Goal: Transaction & Acquisition: Book appointment/travel/reservation

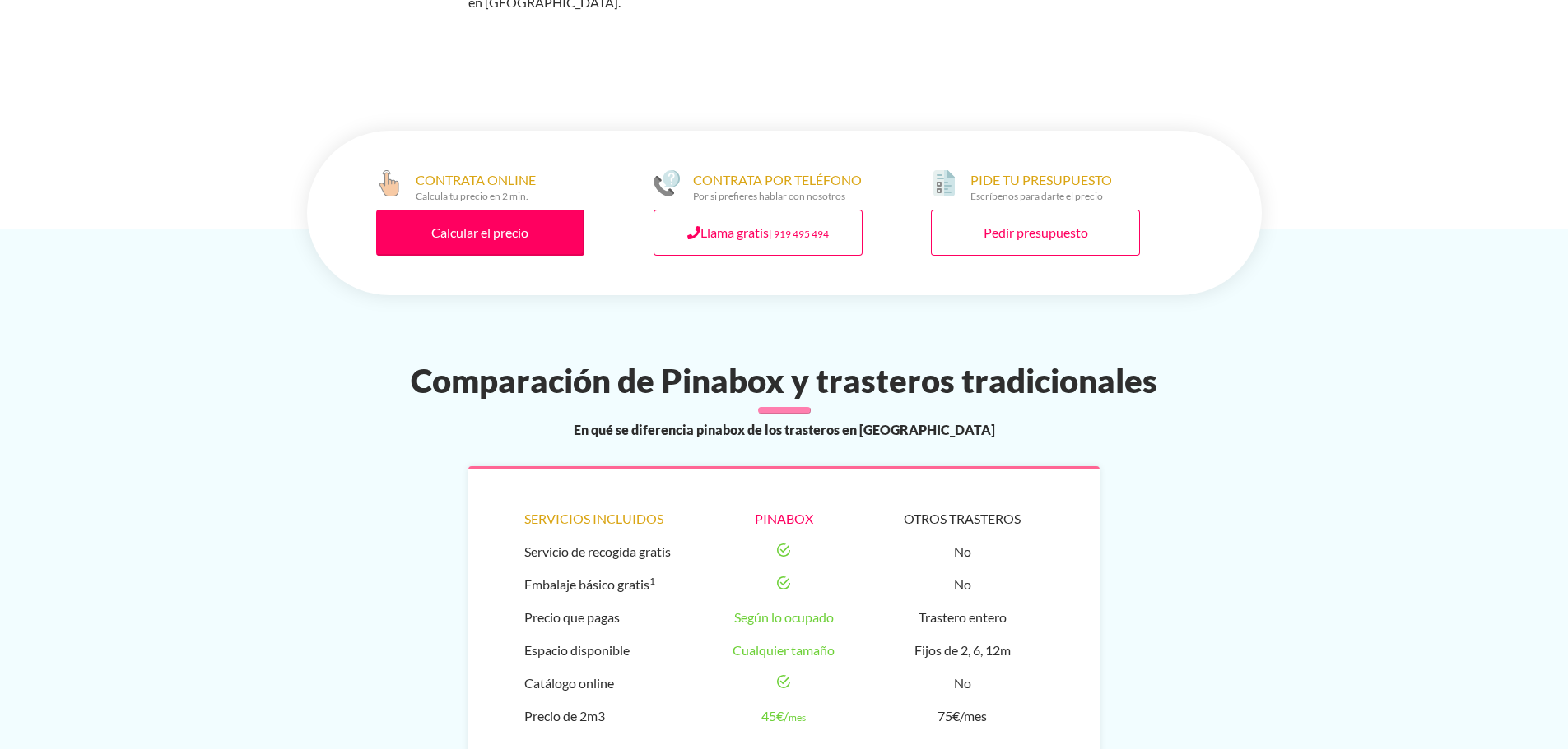
scroll to position [883, 0]
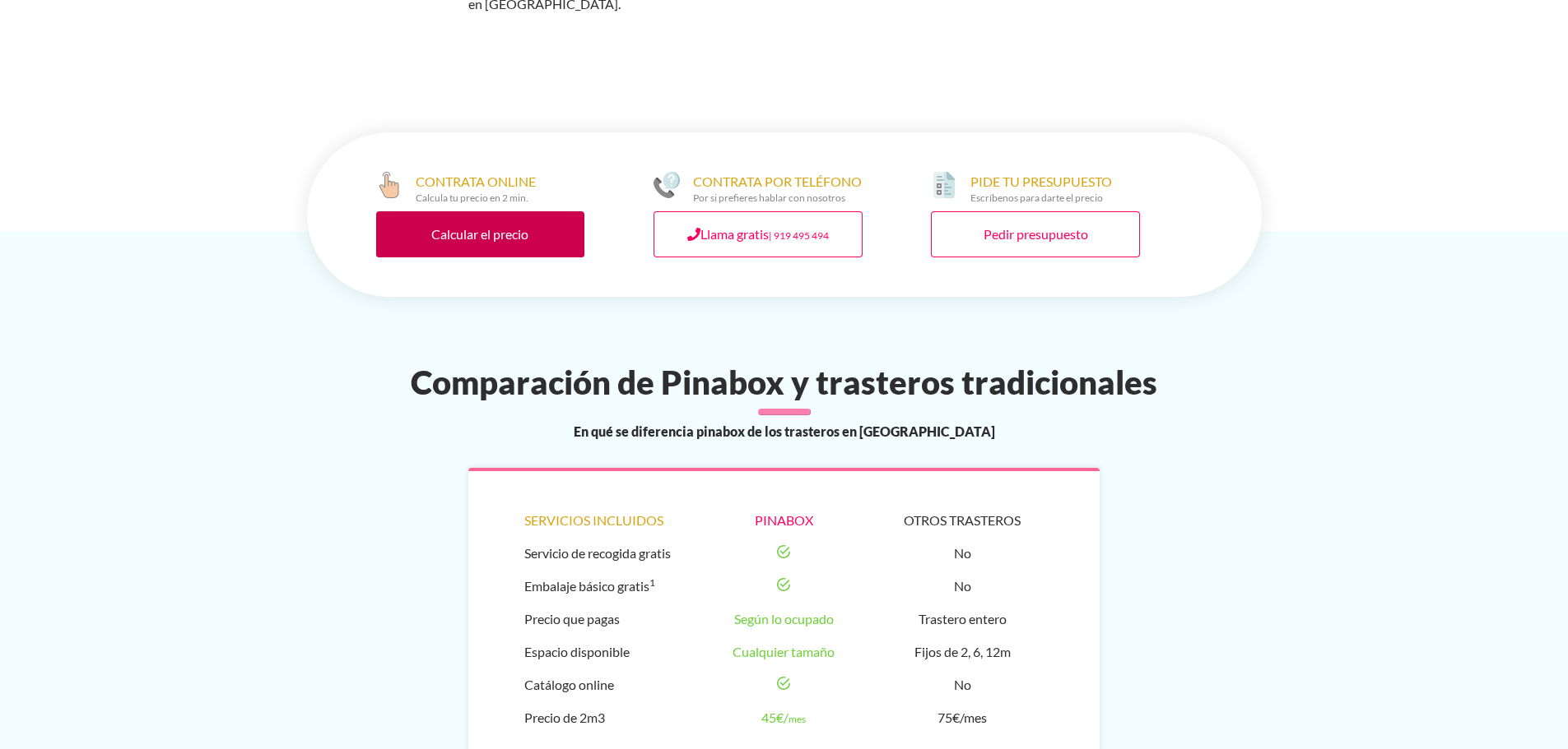
click at [517, 212] on link "Calcular el precio" at bounding box center [480, 235] width 209 height 46
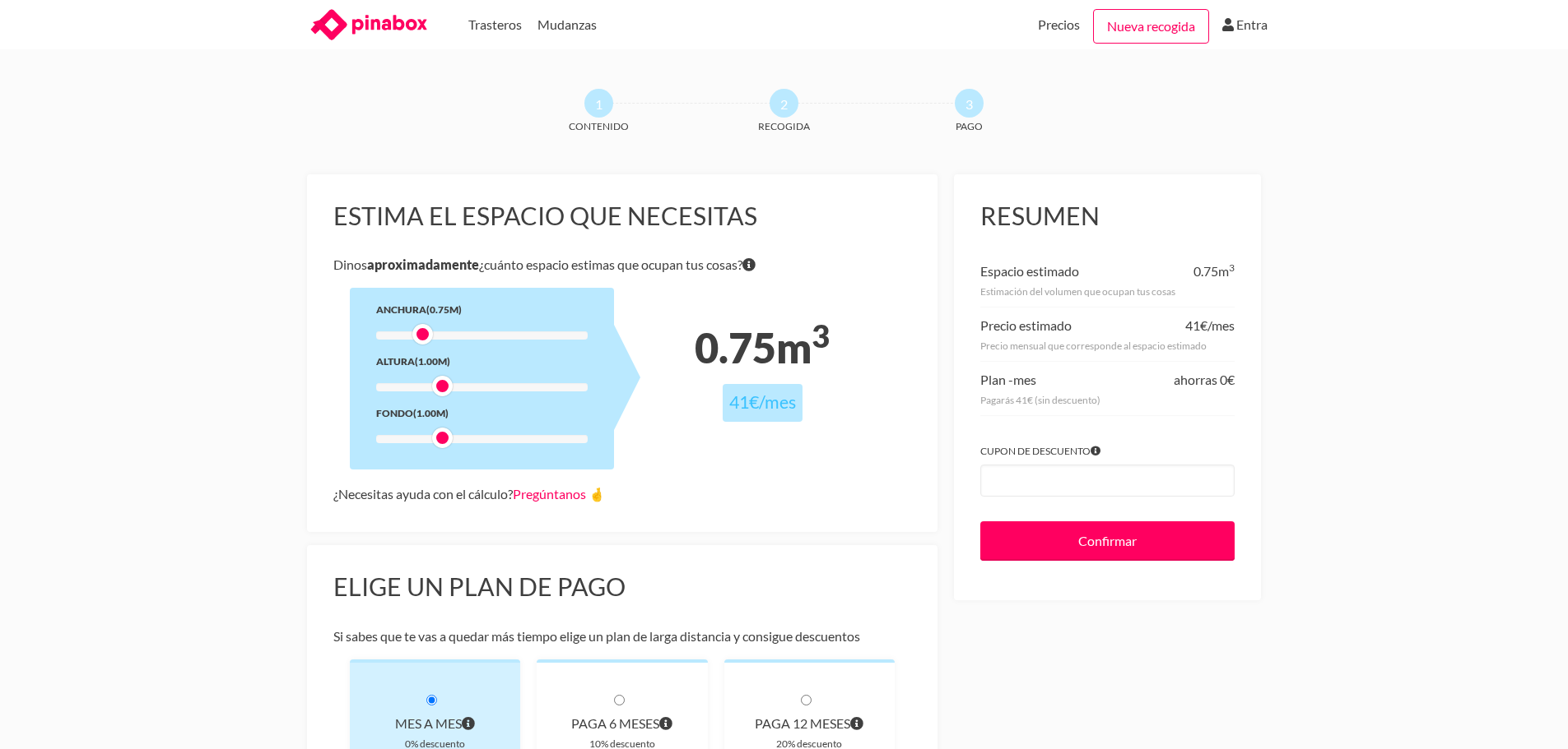
drag, startPoint x: 445, startPoint y: 337, endPoint x: 418, endPoint y: 338, distance: 27.0
click at [418, 338] on div at bounding box center [422, 334] width 20 height 20
drag, startPoint x: 425, startPoint y: 337, endPoint x: 480, endPoint y: 334, distance: 55.1
click at [480, 334] on div at bounding box center [480, 334] width 20 height 20
drag, startPoint x: 444, startPoint y: 382, endPoint x: 551, endPoint y: 382, distance: 107.0
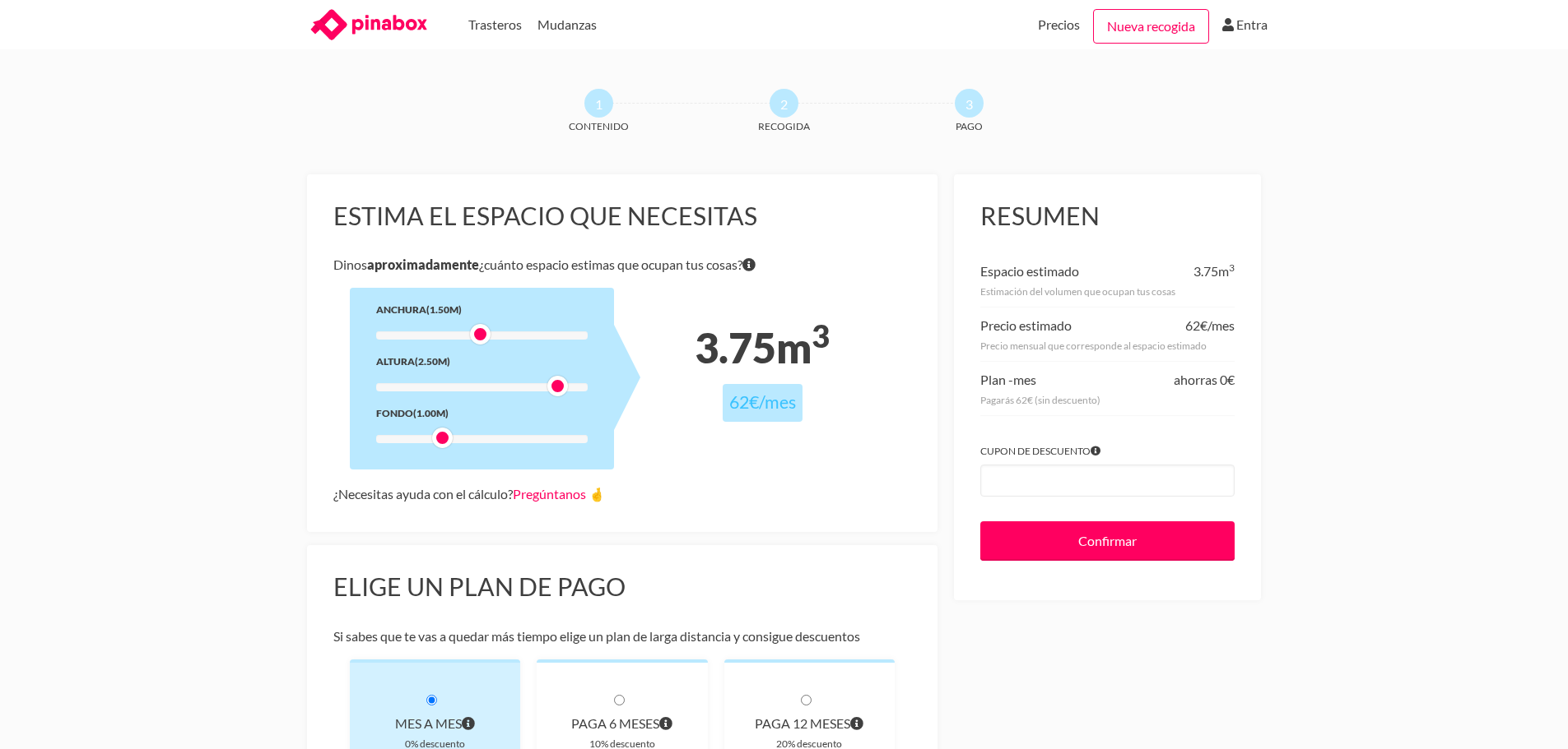
click at [551, 382] on div at bounding box center [557, 385] width 20 height 20
drag, startPoint x: 449, startPoint y: 433, endPoint x: 432, endPoint y: 433, distance: 17.0
click at [432, 433] on div at bounding box center [422, 437] width 20 height 20
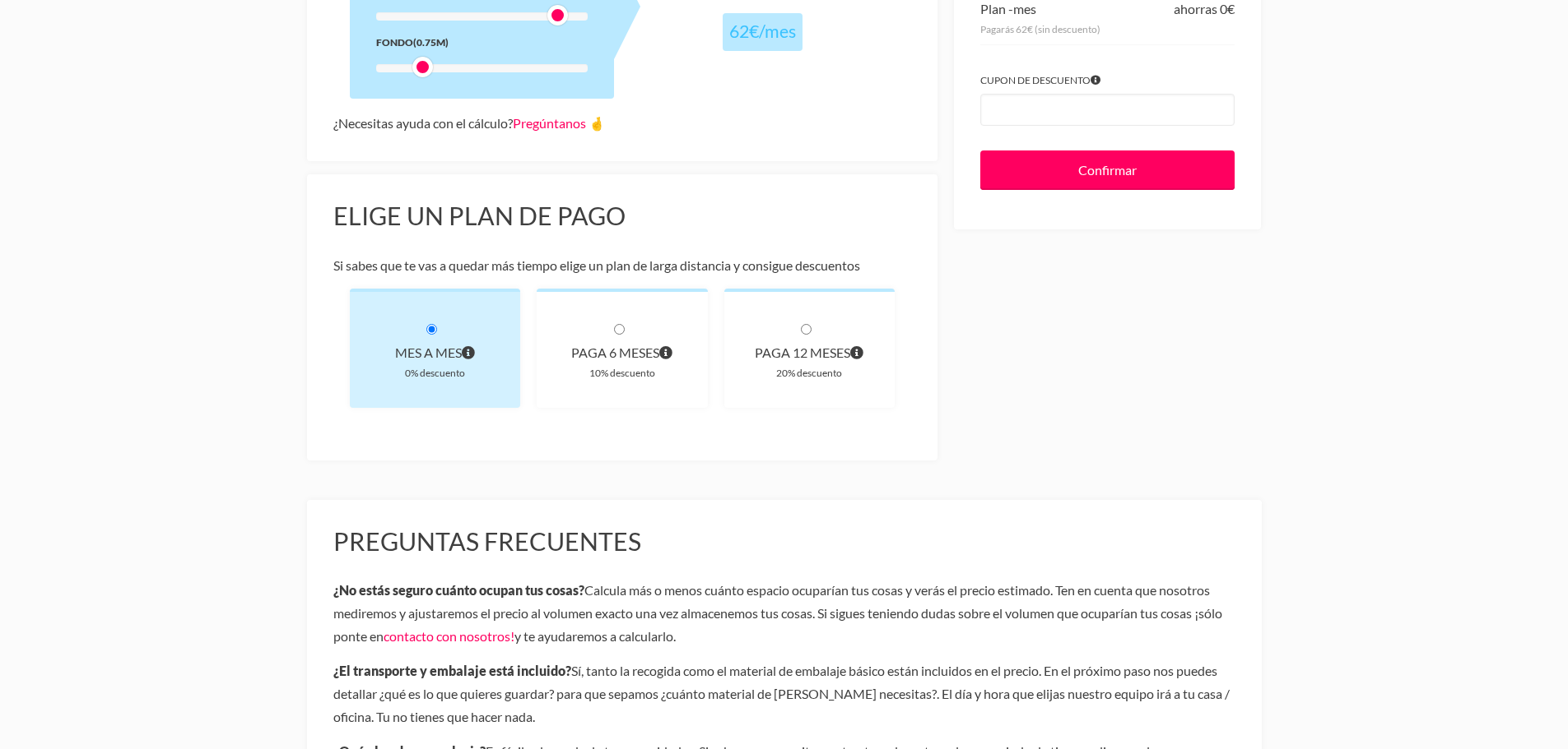
scroll to position [415, 0]
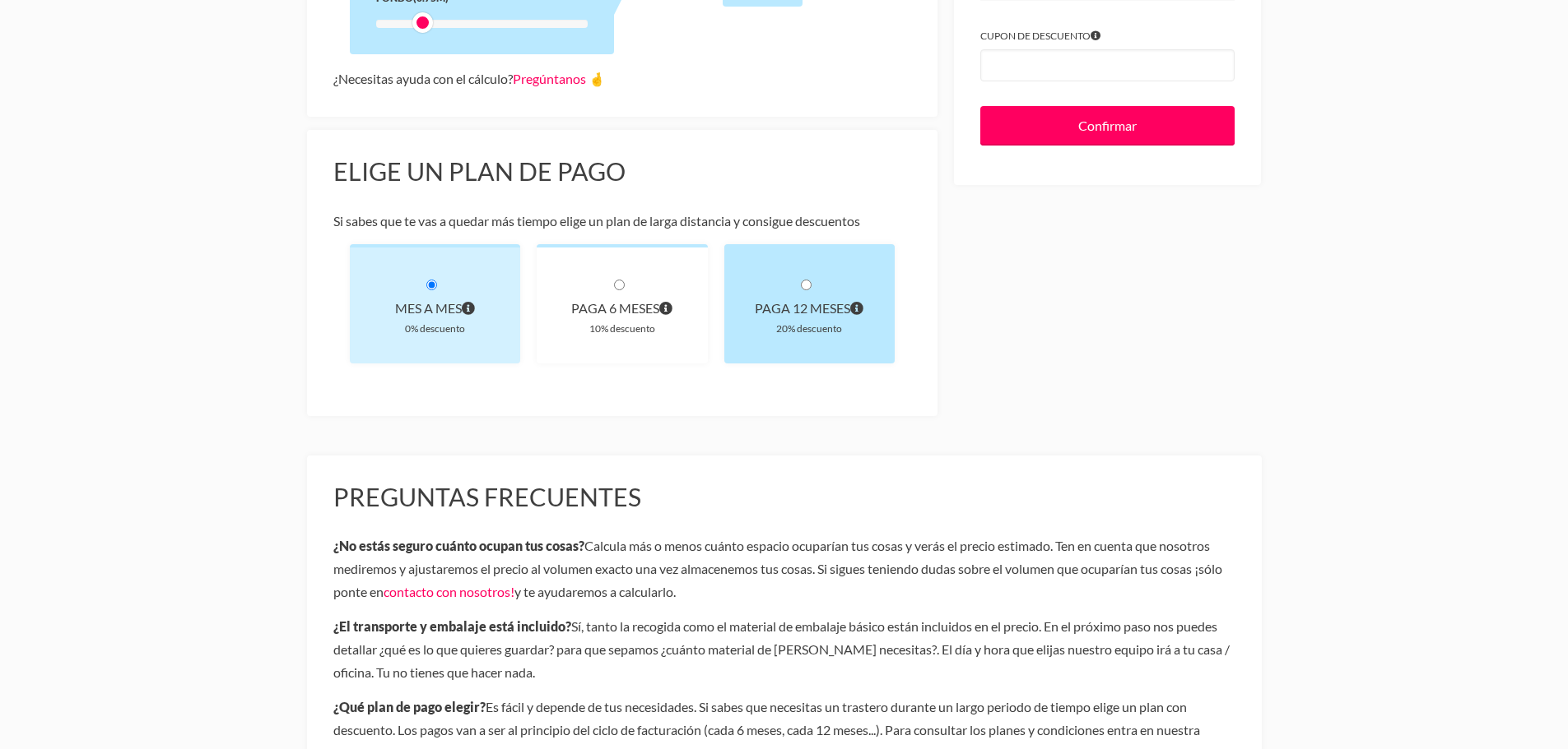
click at [805, 282] on input "radio" at bounding box center [805, 285] width 11 height 11
radio input "true"
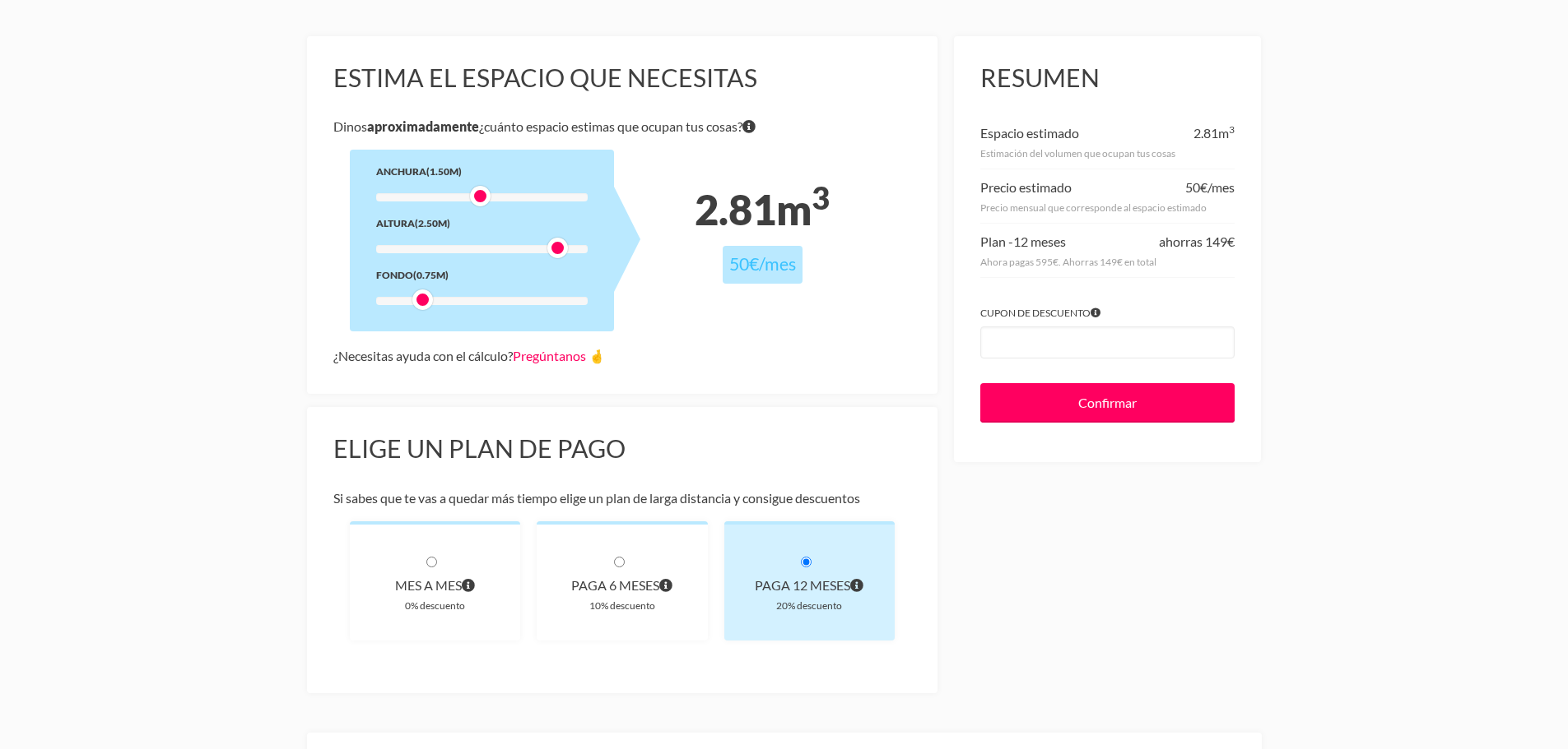
scroll to position [135, 0]
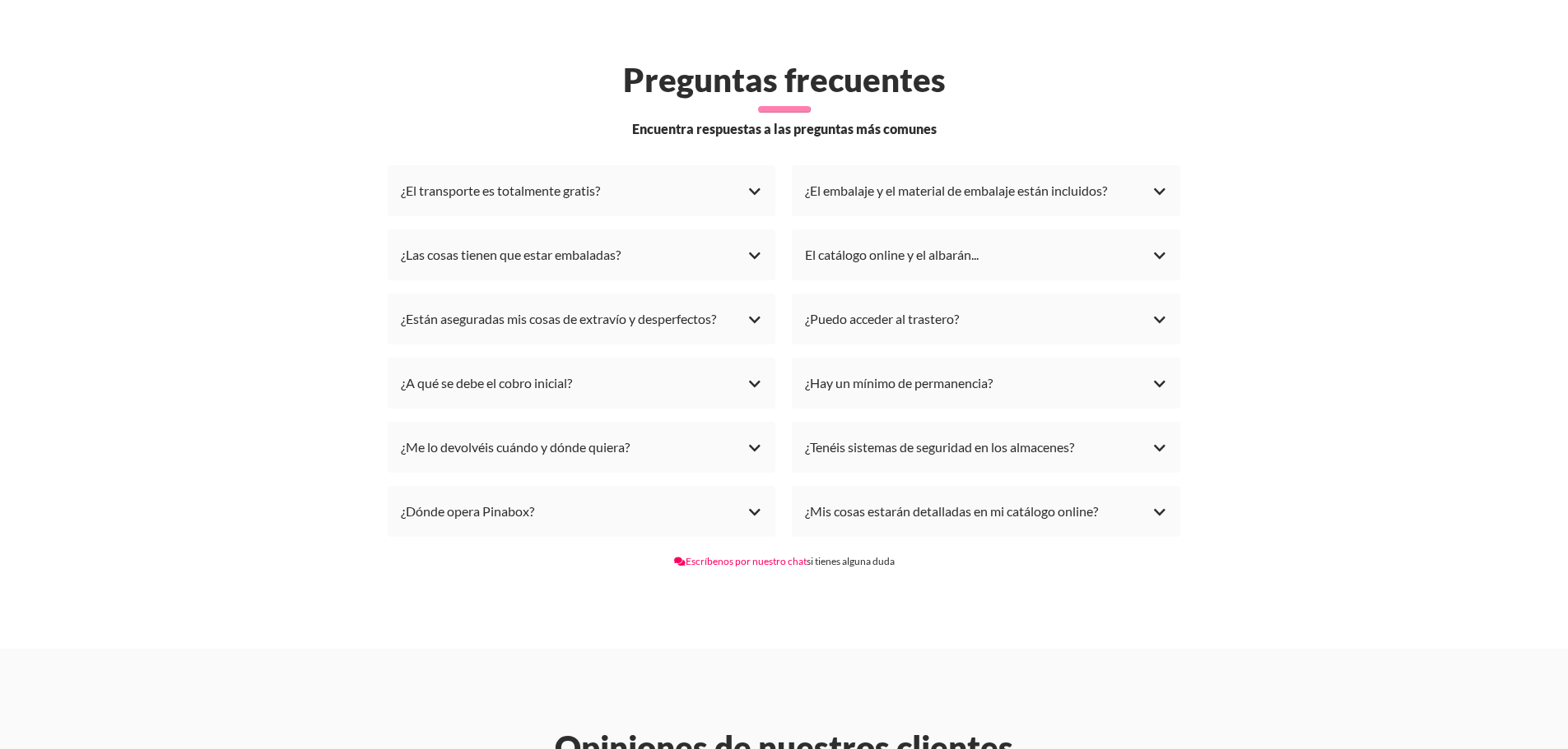
scroll to position [4641, 0]
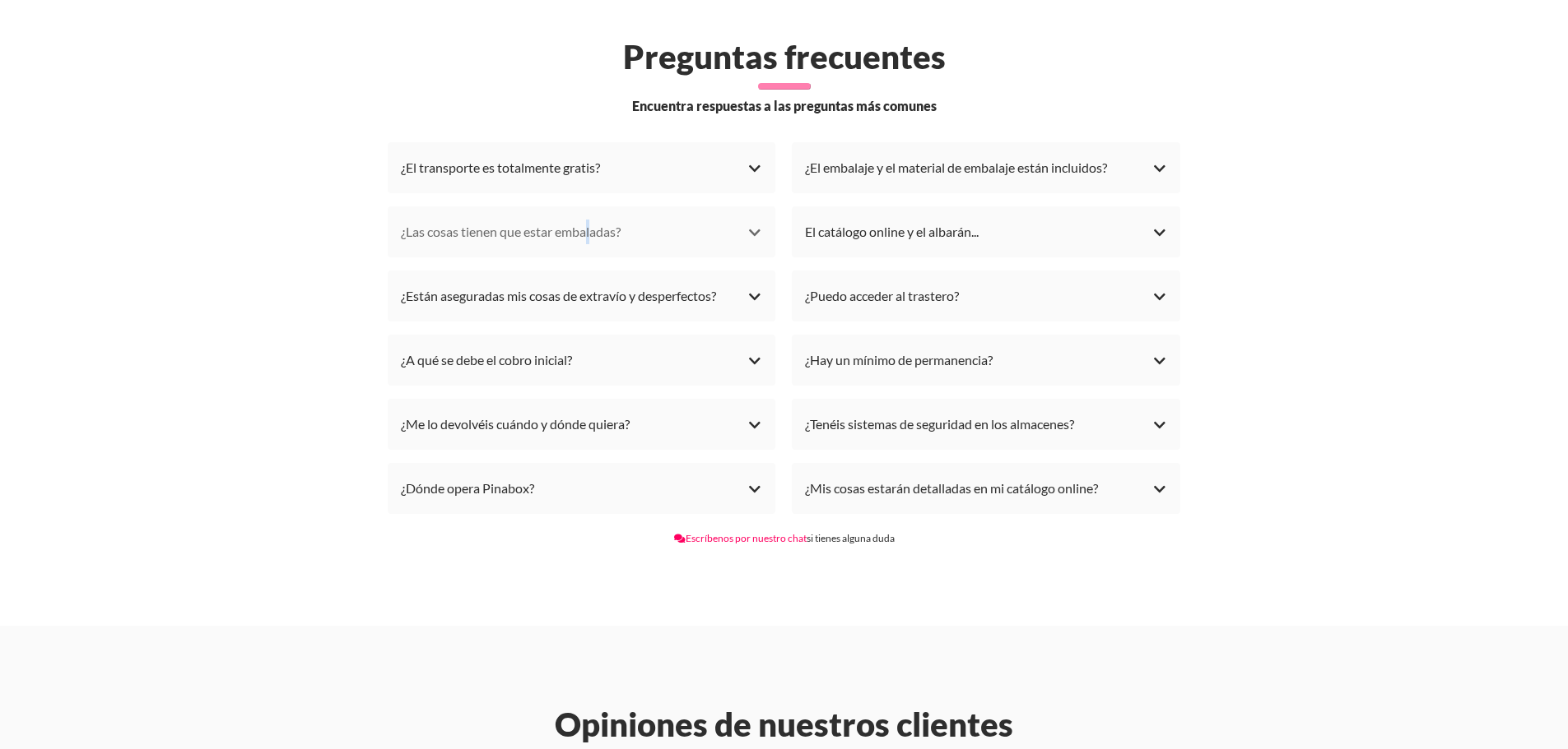
click at [586, 220] on div "¿Las cosas tienen que estar embaladas?" at bounding box center [582, 232] width 362 height 25
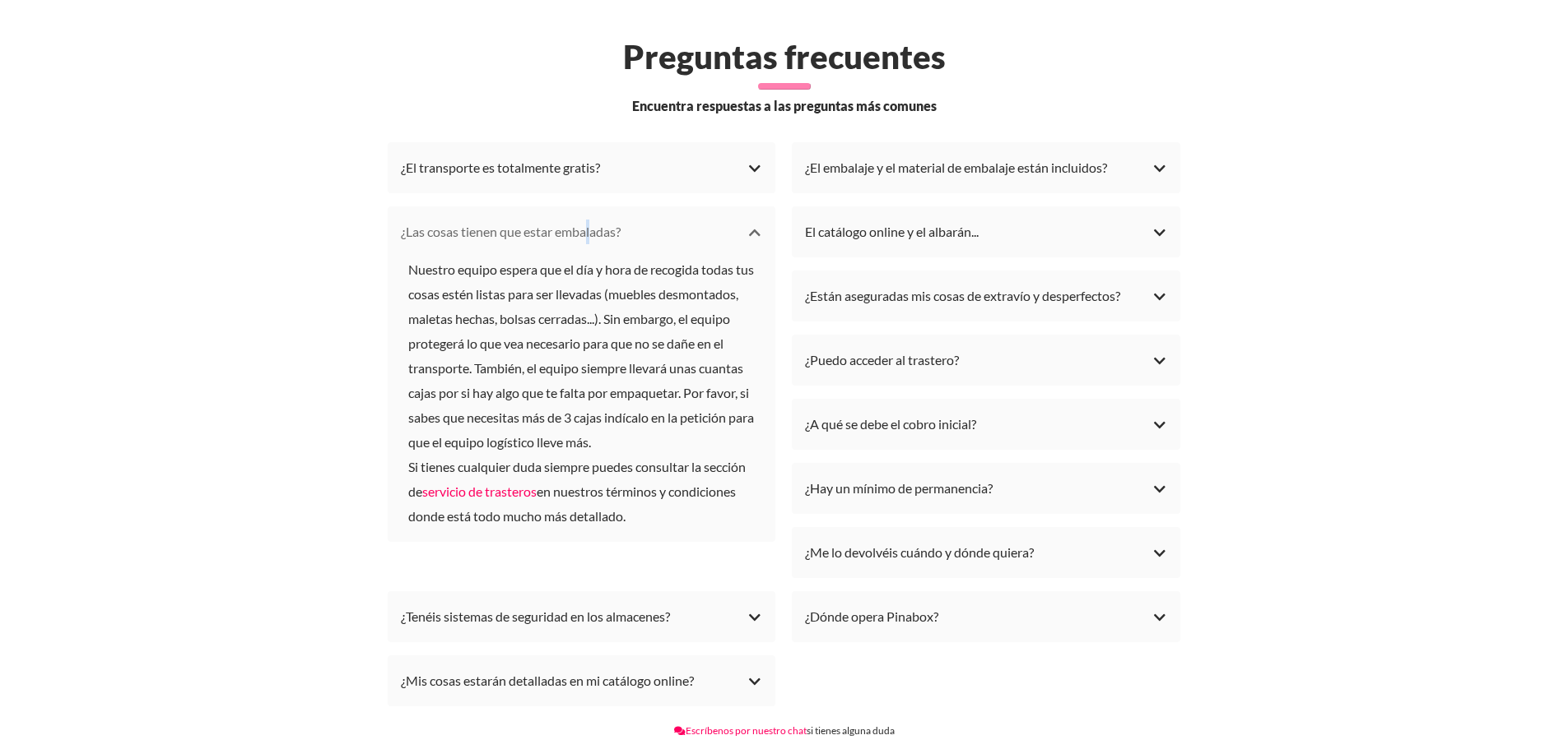
click at [586, 220] on div "¿Las cosas tienen que estar embaladas?" at bounding box center [582, 232] width 362 height 25
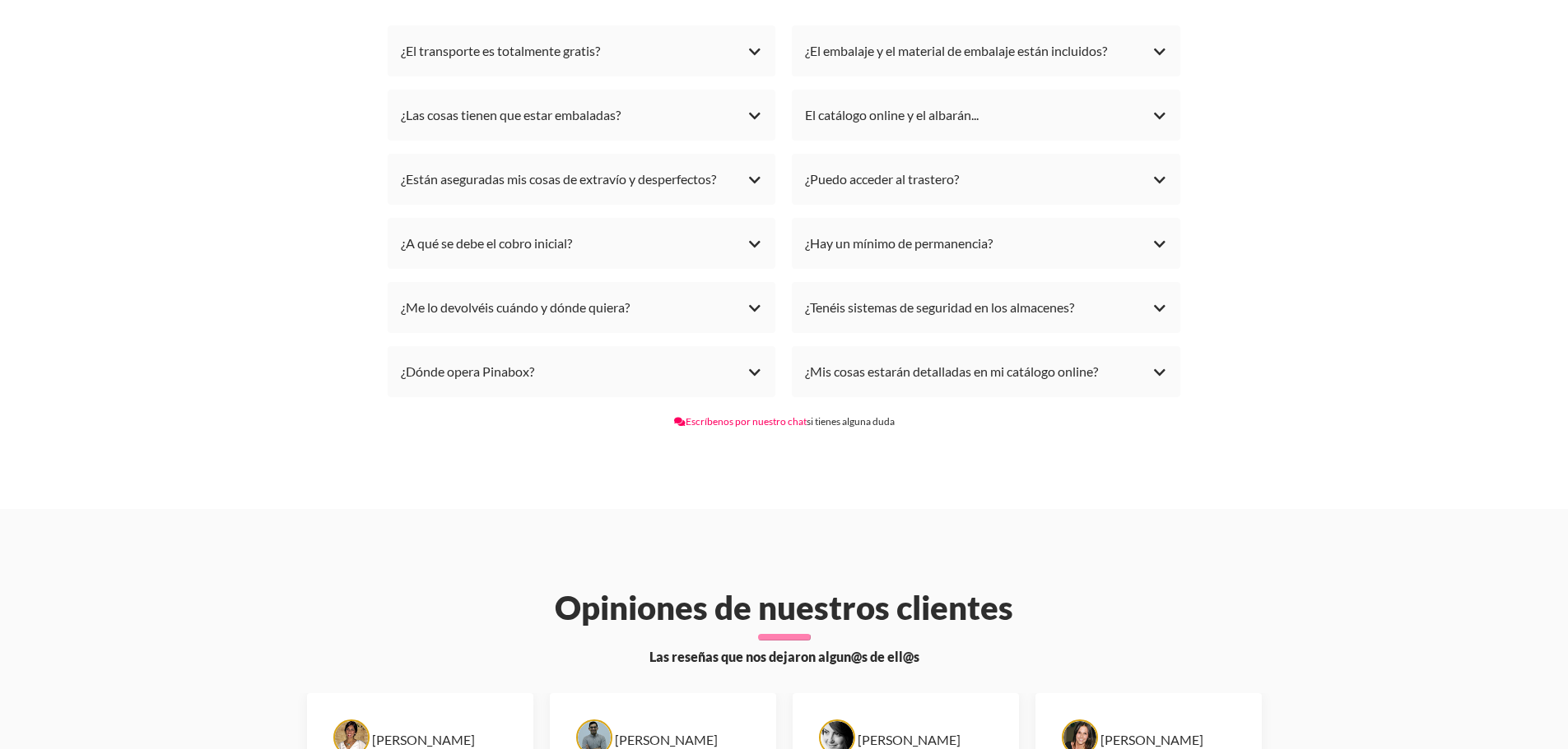
scroll to position [4765, 0]
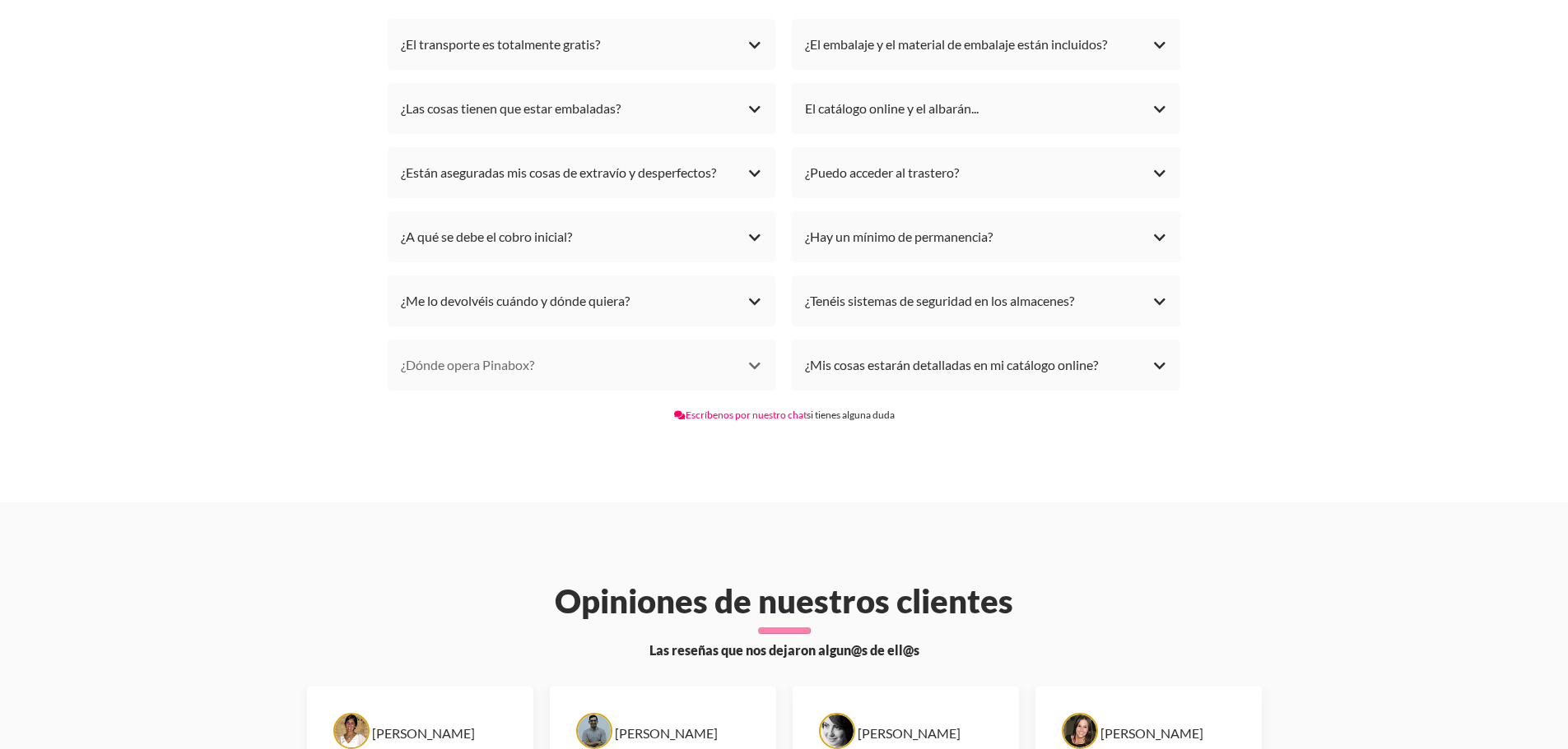
click at [439, 353] on div "¿Dónde opera Pinabox?" at bounding box center [582, 366] width 362 height 25
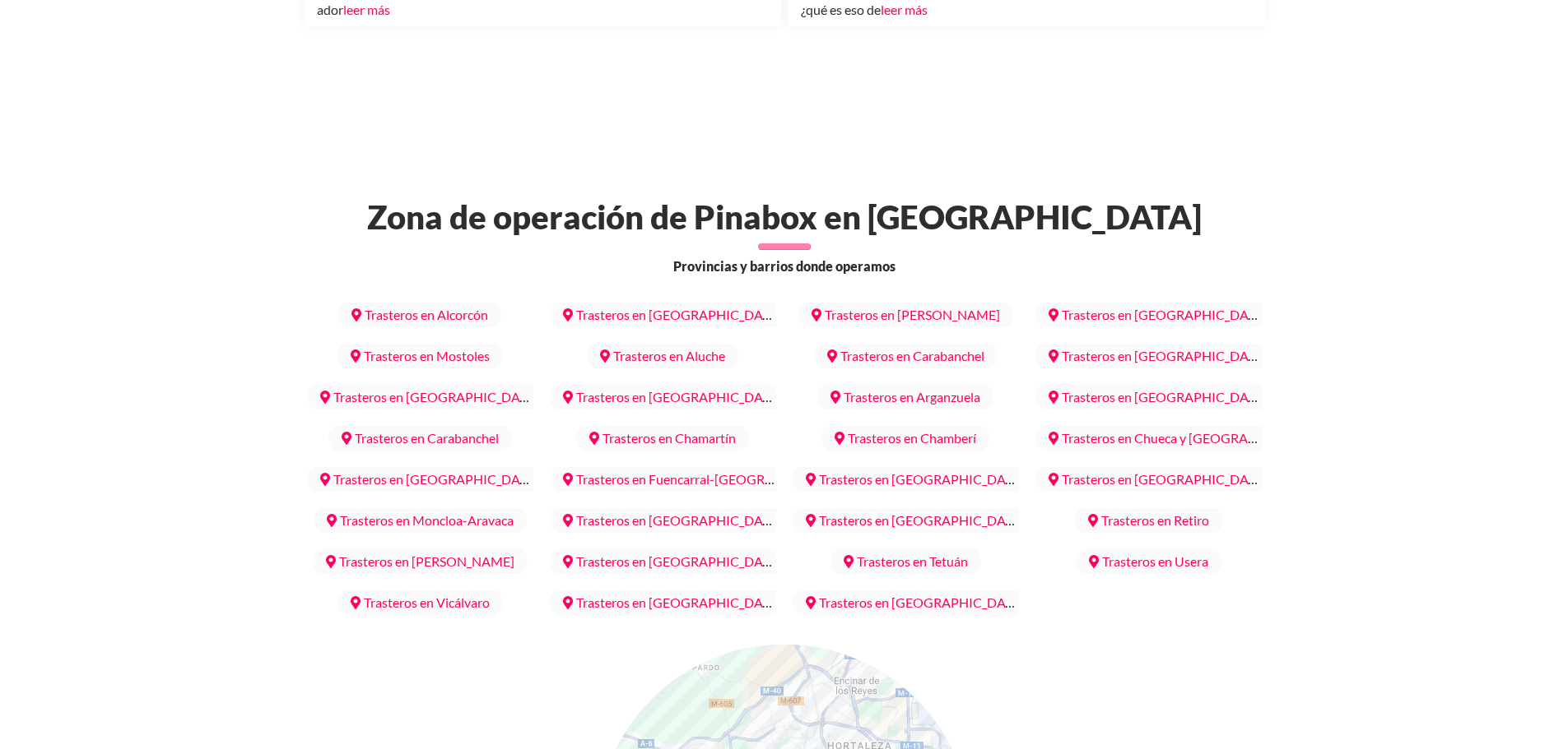
scroll to position [6479, 0]
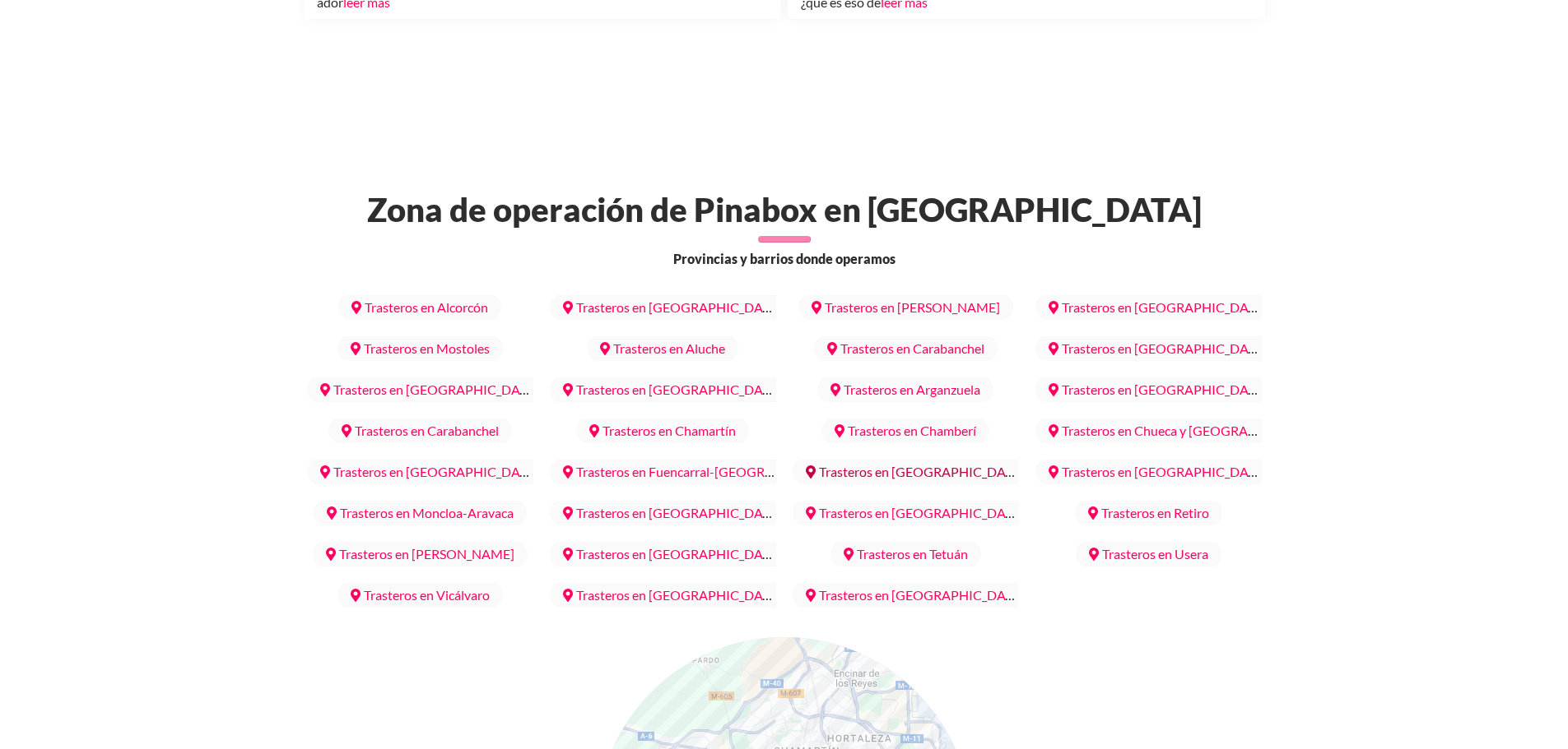
click at [919, 457] on link "Trasteros en Hortaleza‎" at bounding box center [915, 472] width 246 height 29
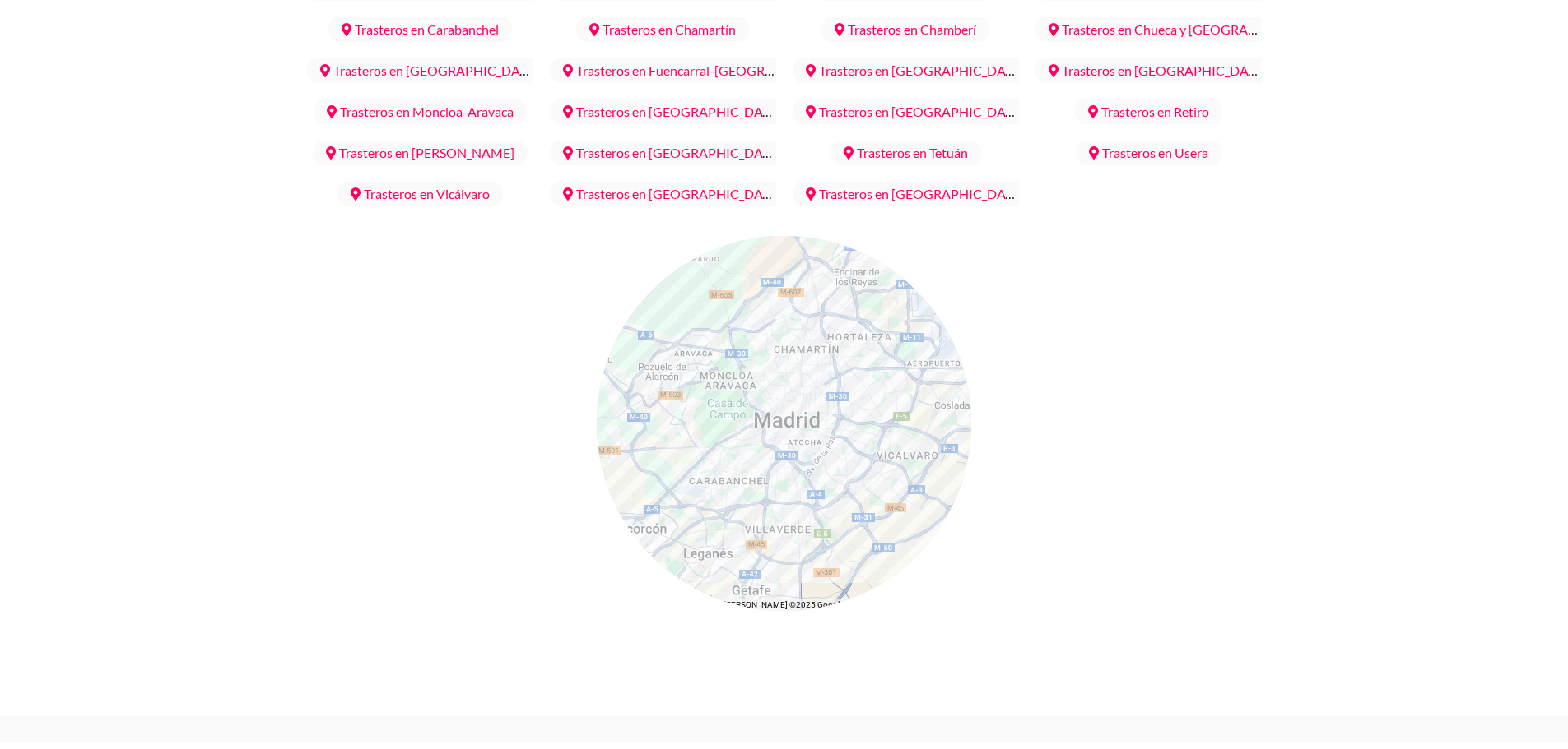
scroll to position [6736, 0]
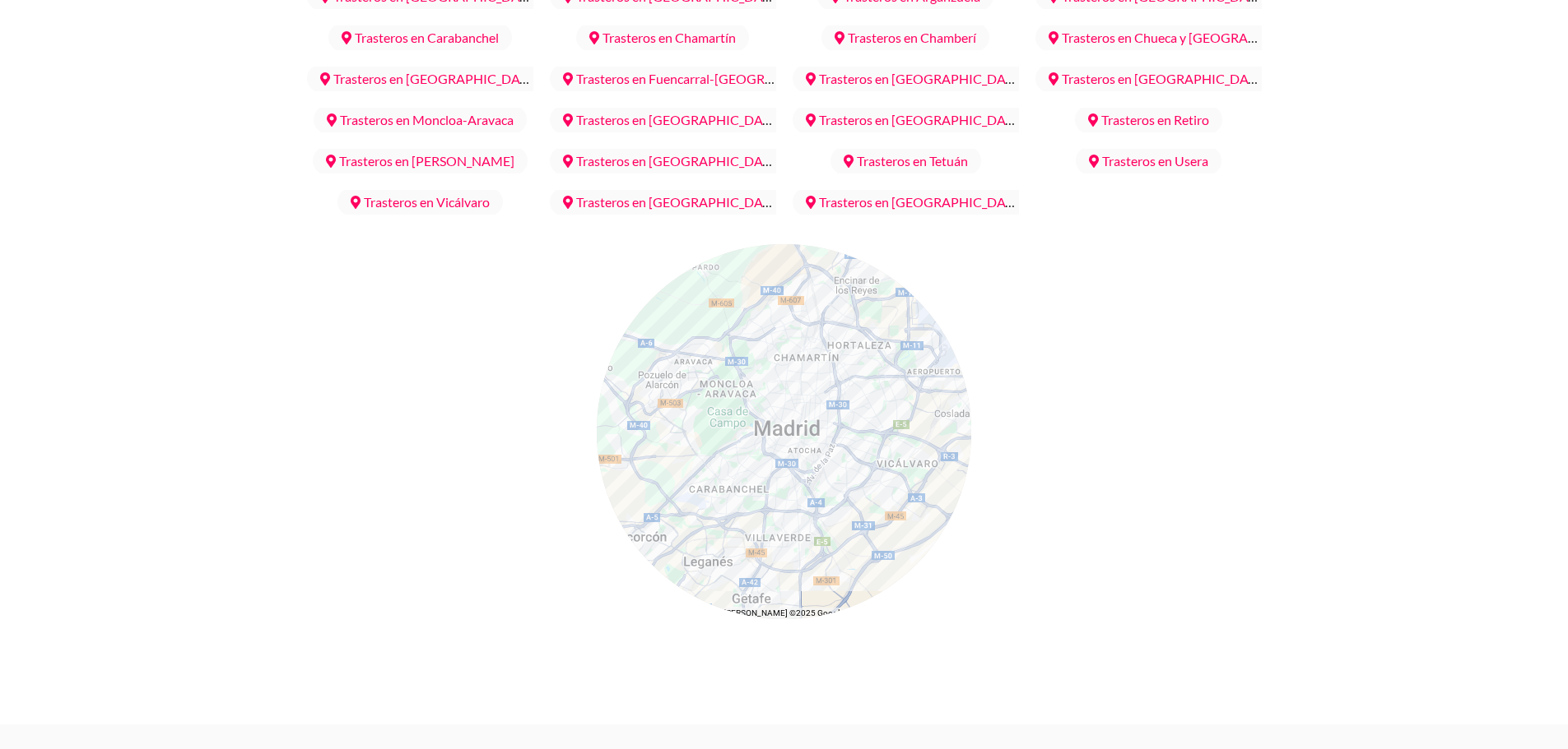
click at [880, 251] on div at bounding box center [784, 432] width 376 height 375
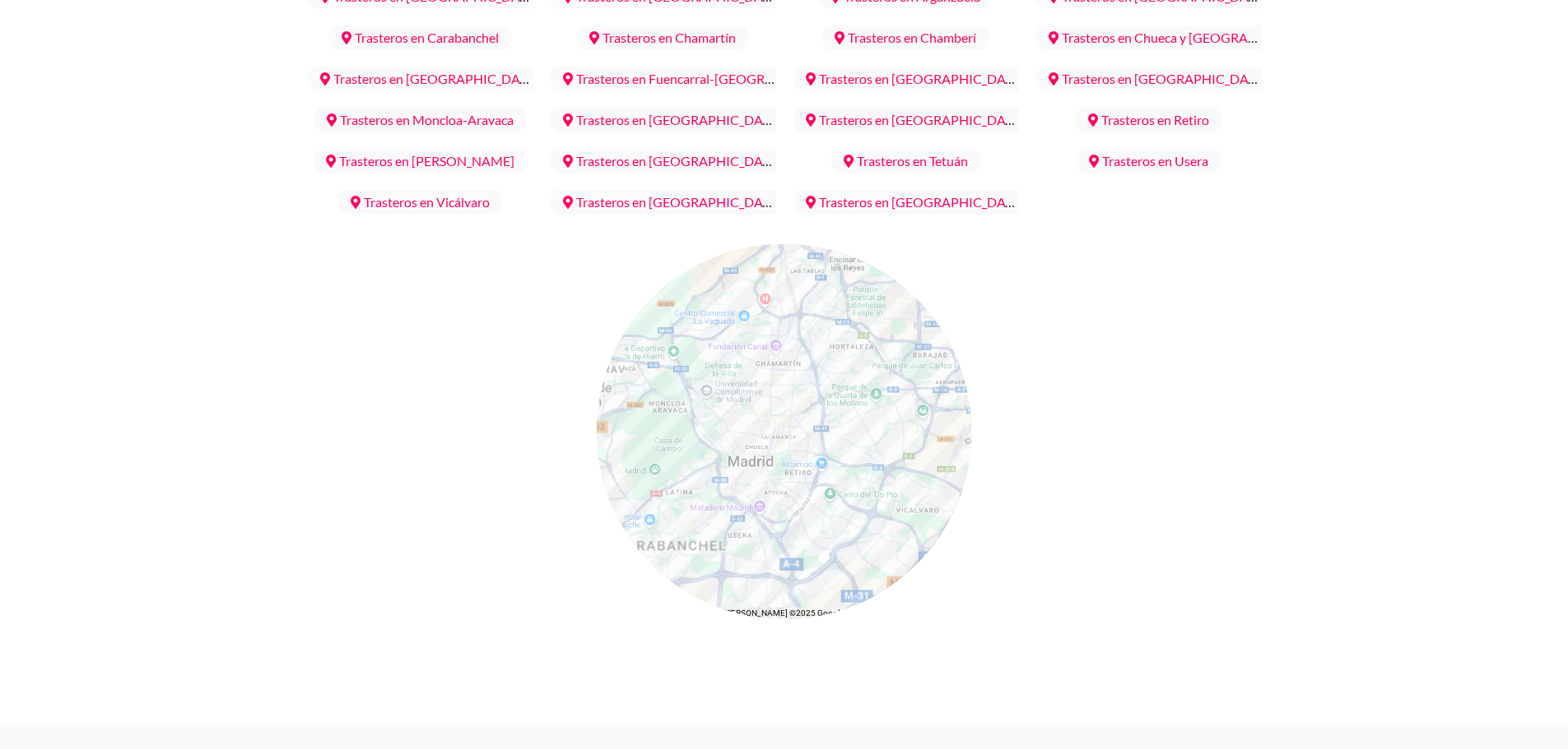
click at [880, 251] on div at bounding box center [784, 432] width 376 height 375
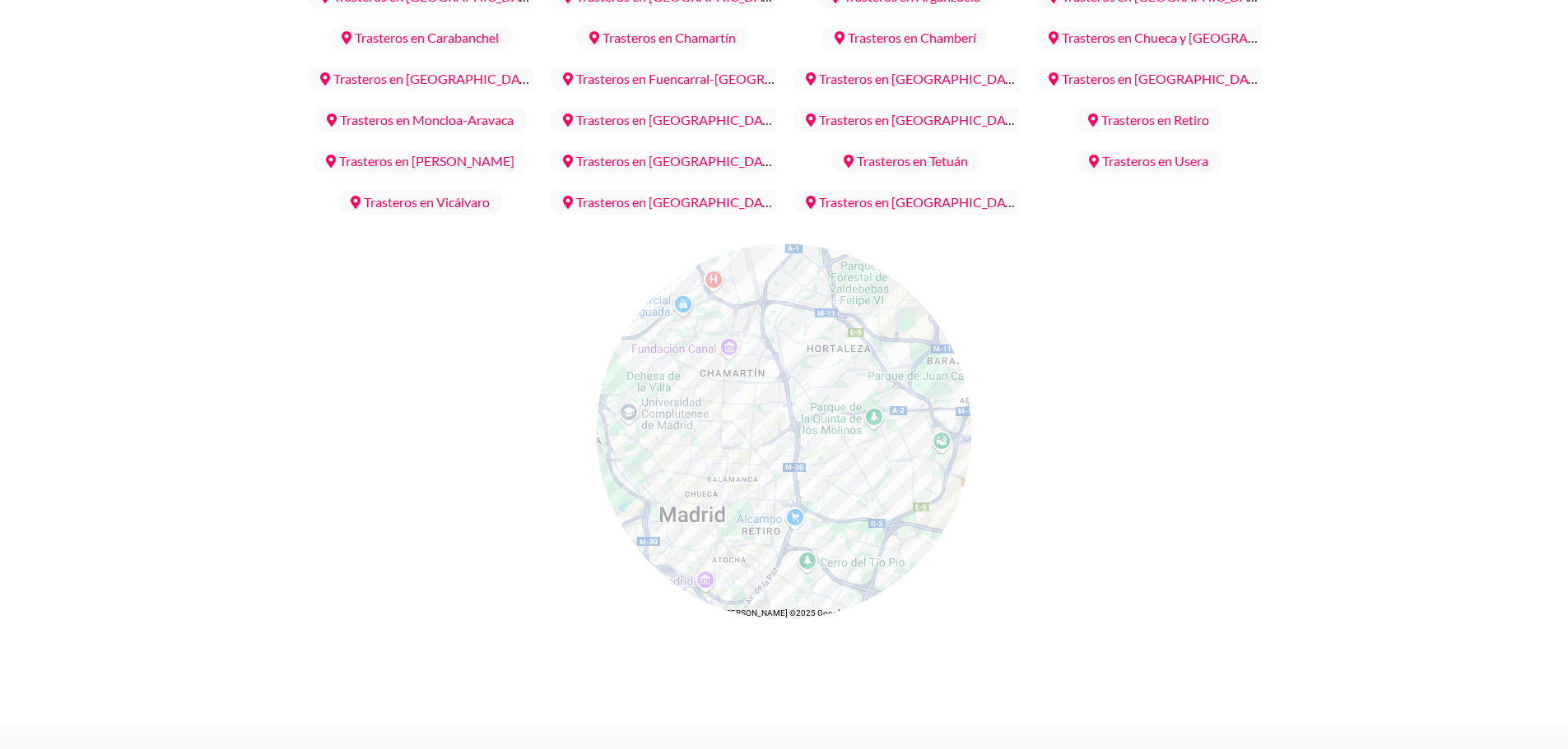
click at [880, 251] on div at bounding box center [784, 432] width 376 height 375
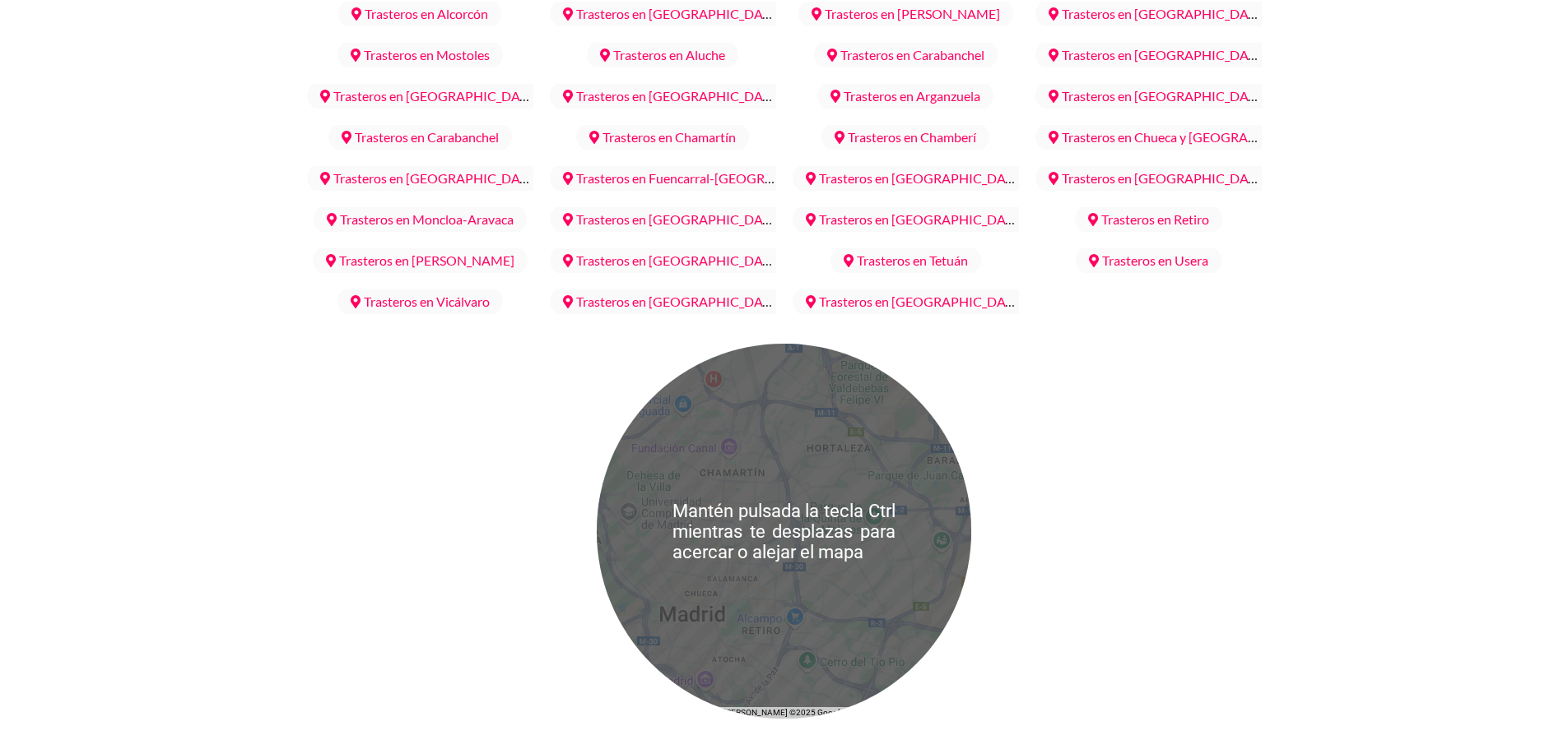
scroll to position [6625, 0]
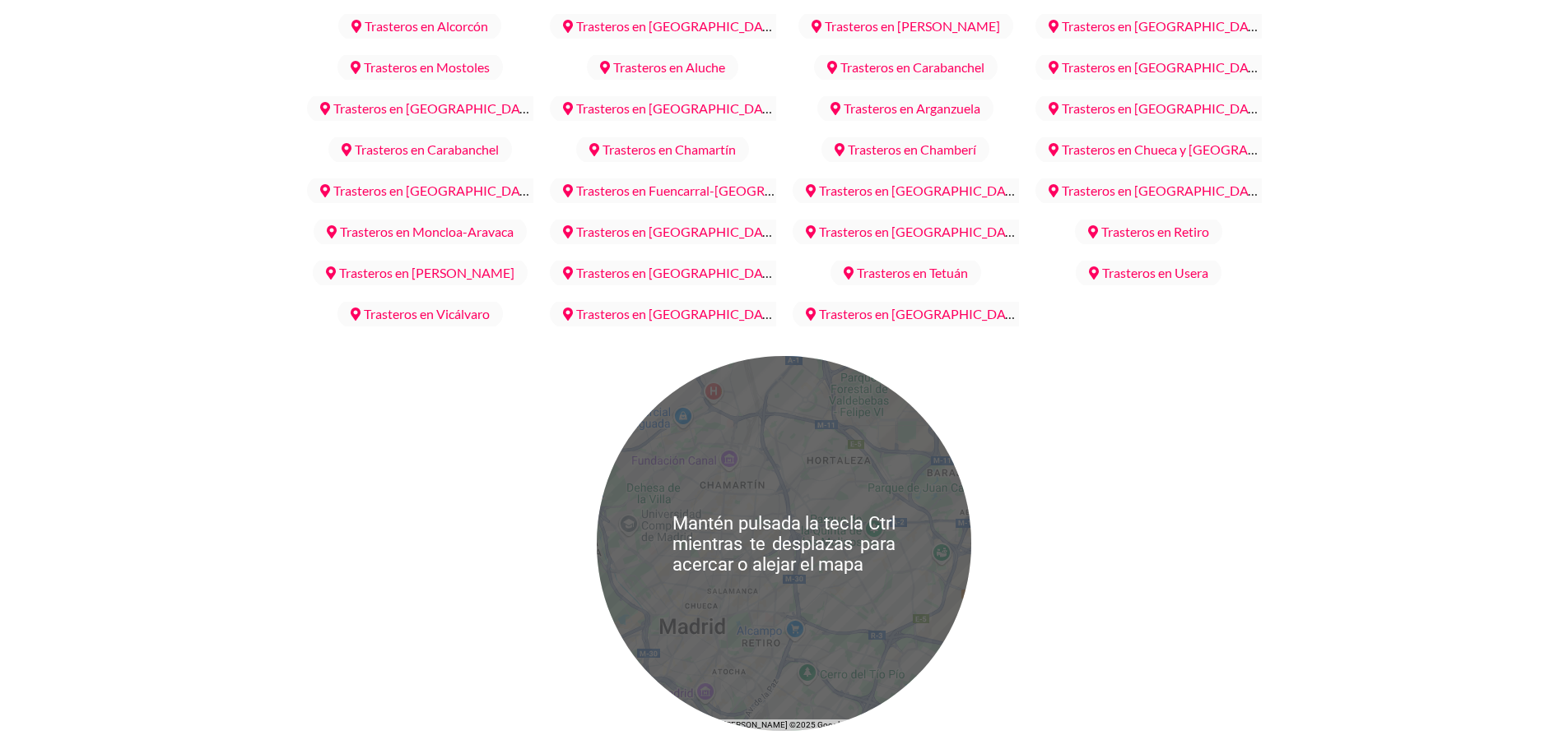
click at [805, 416] on div at bounding box center [784, 544] width 376 height 375
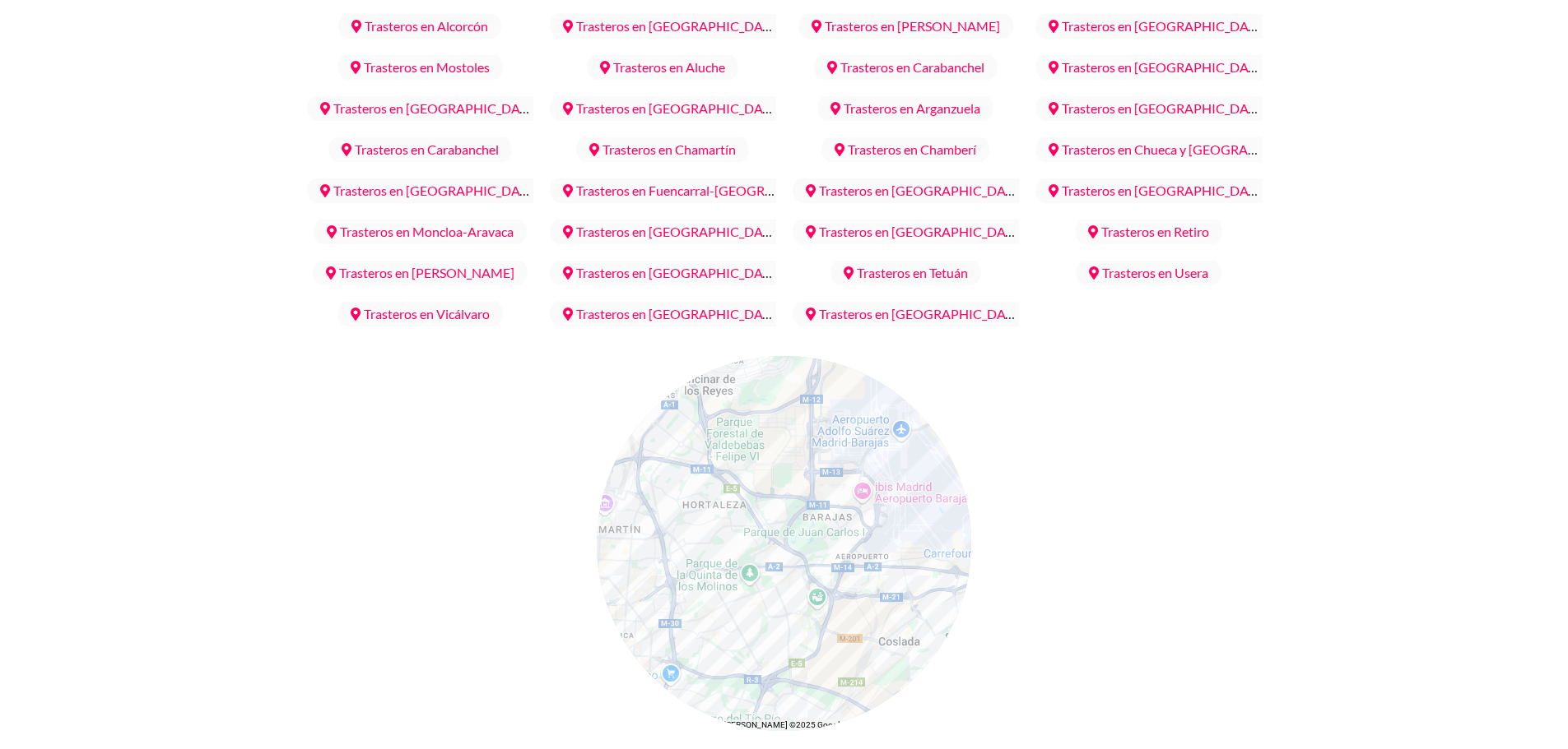
drag, startPoint x: 805, startPoint y: 416, endPoint x: 681, endPoint y: 459, distance: 131.2
click at [681, 459] on div at bounding box center [784, 544] width 376 height 375
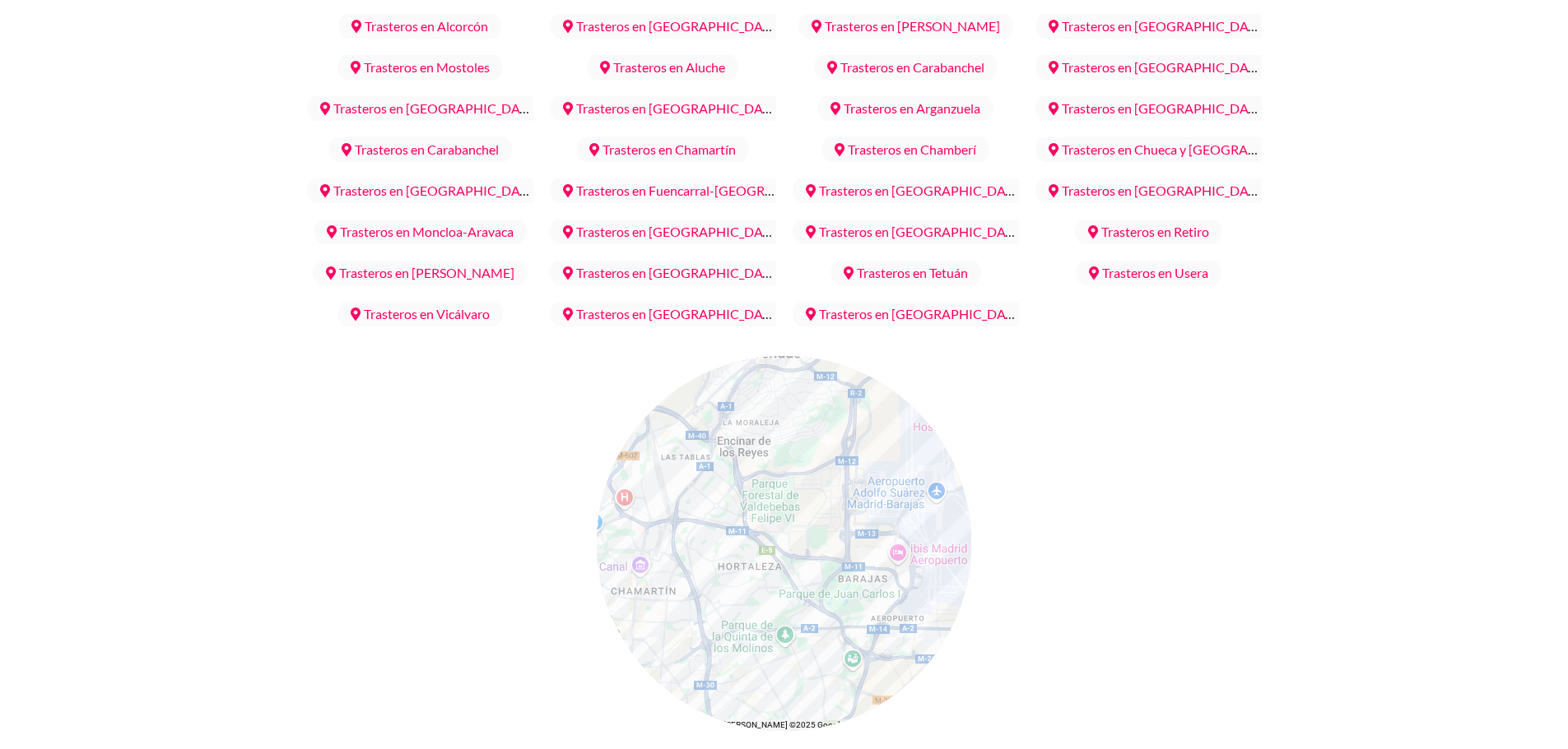
drag, startPoint x: 757, startPoint y: 354, endPoint x: 793, endPoint y: 418, distance: 73.4
click at [793, 418] on div at bounding box center [784, 544] width 376 height 375
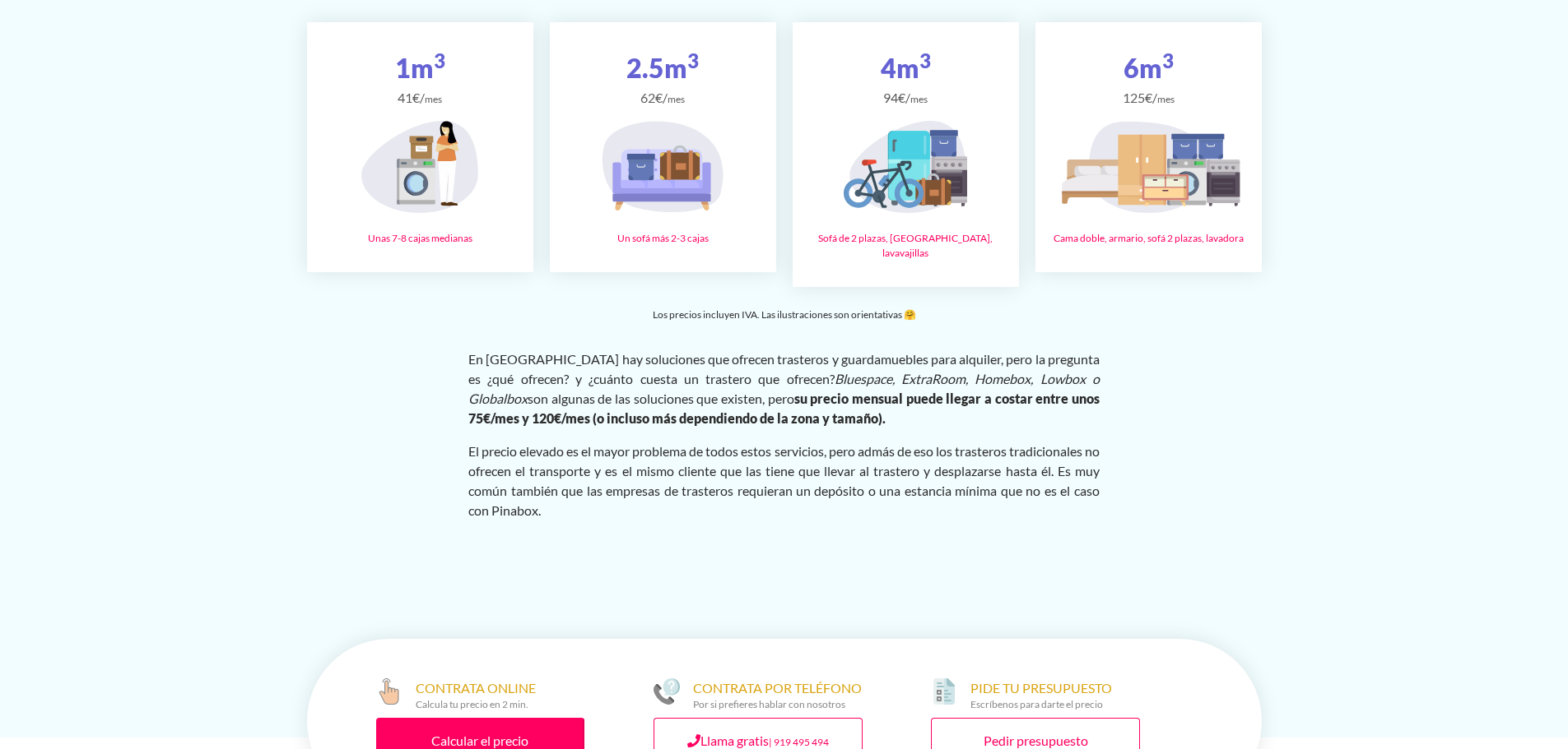
scroll to position [0, 0]
